Goal: Find contact information: Obtain details needed to contact an individual or organization

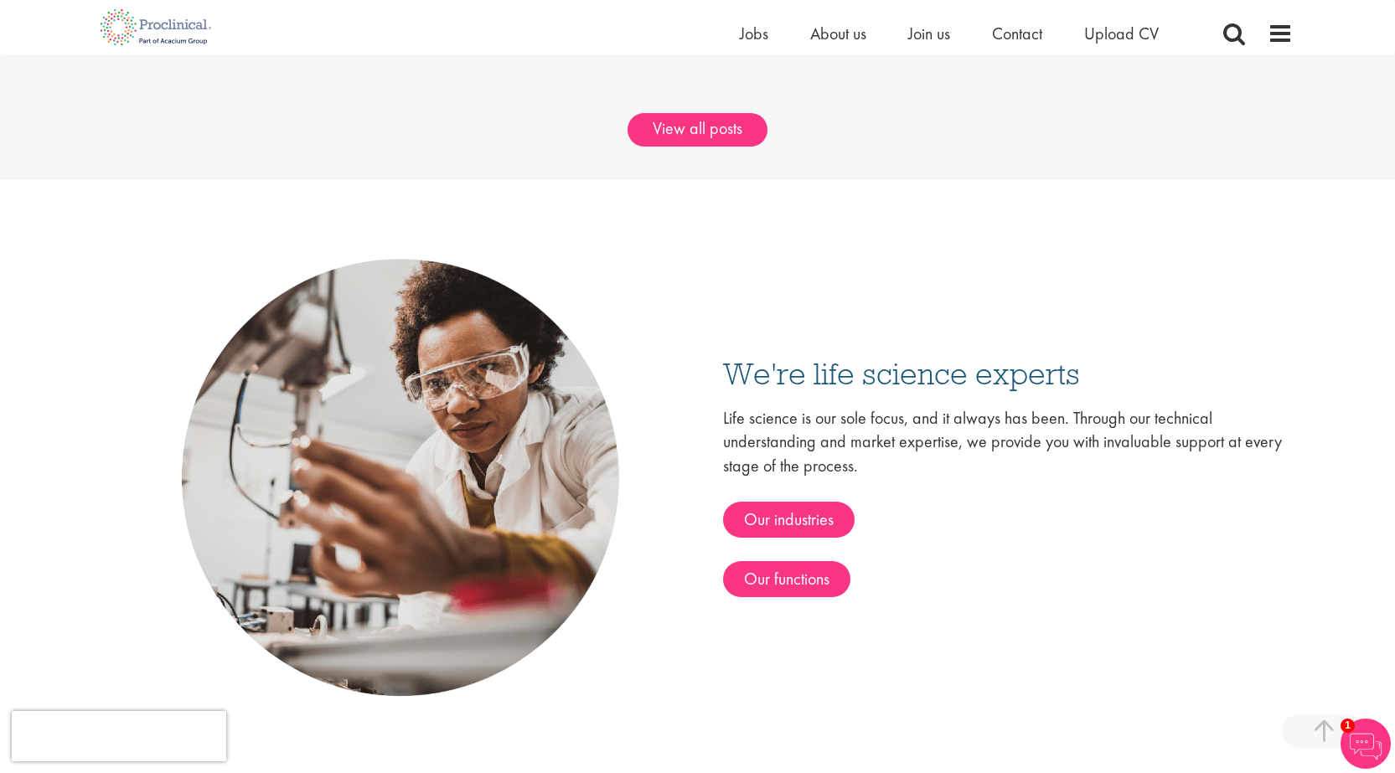
scroll to position [2597, 0]
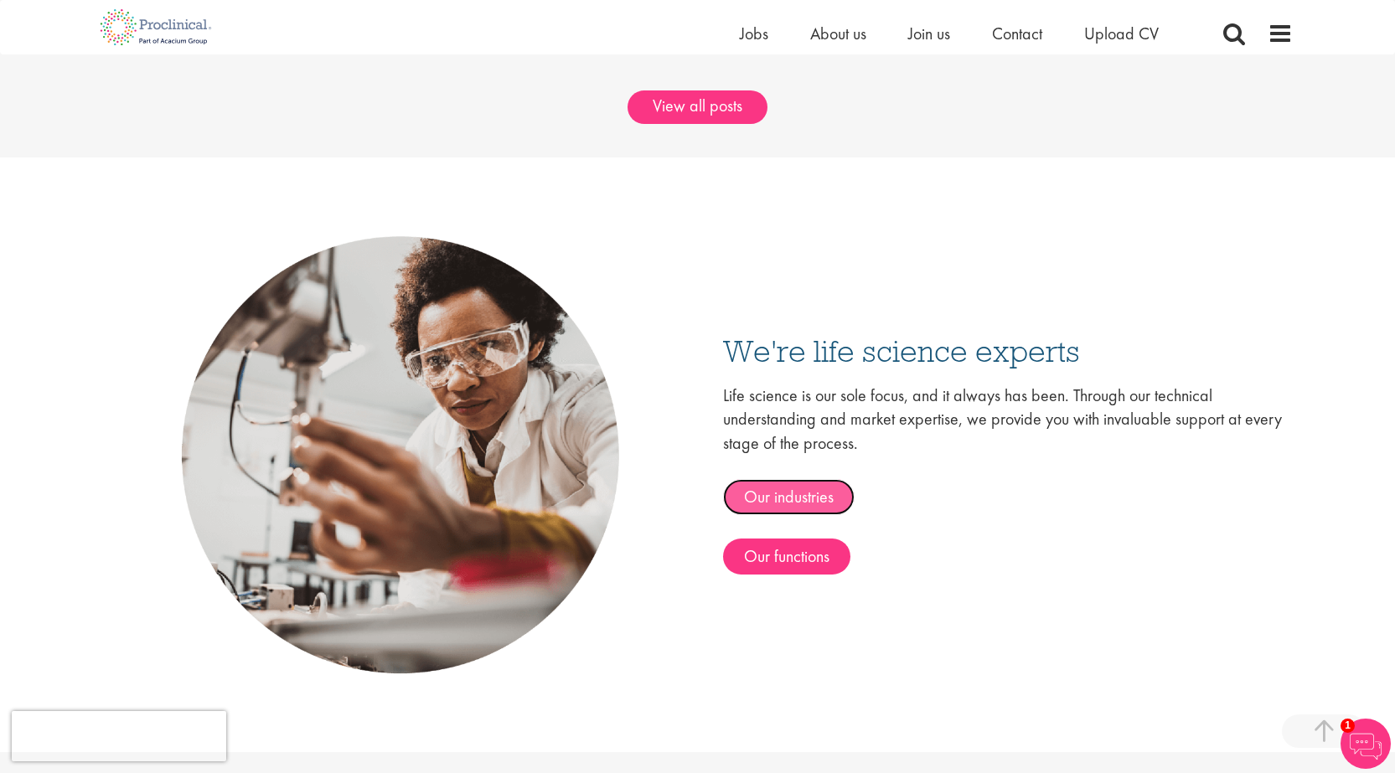
click at [824, 491] on link "Our industries" at bounding box center [789, 497] width 132 height 36
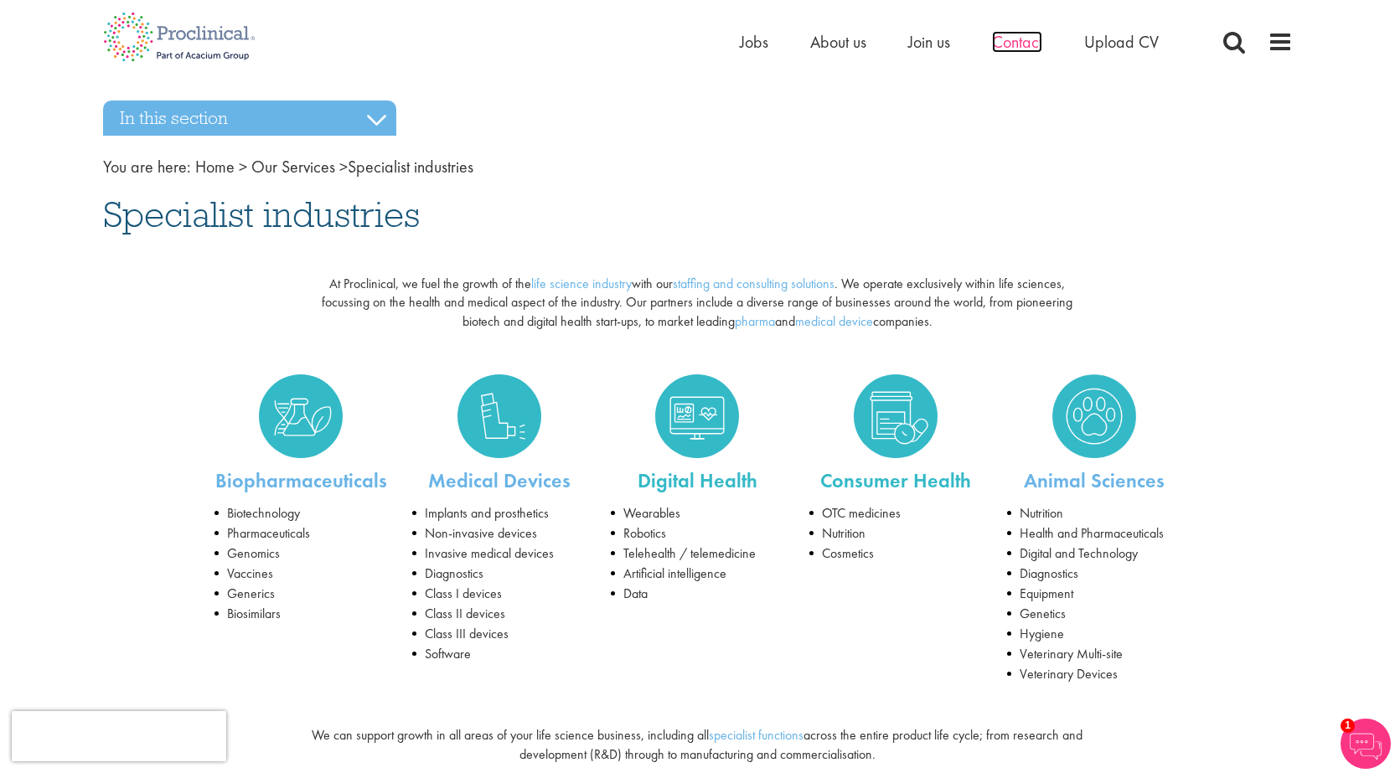
click at [1016, 46] on span "Contact" at bounding box center [1017, 42] width 50 height 22
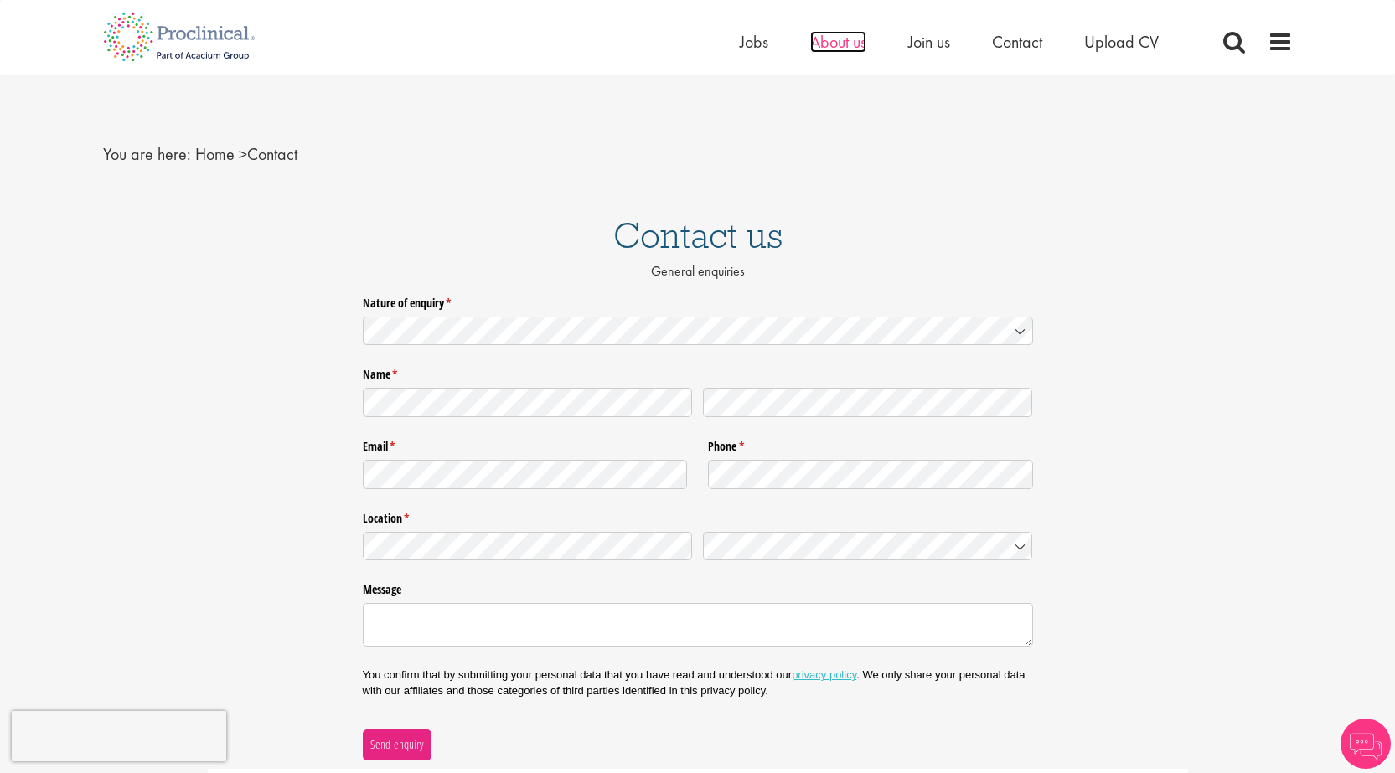
click at [834, 45] on span "About us" at bounding box center [838, 42] width 56 height 22
